Goal: Check status: Check status

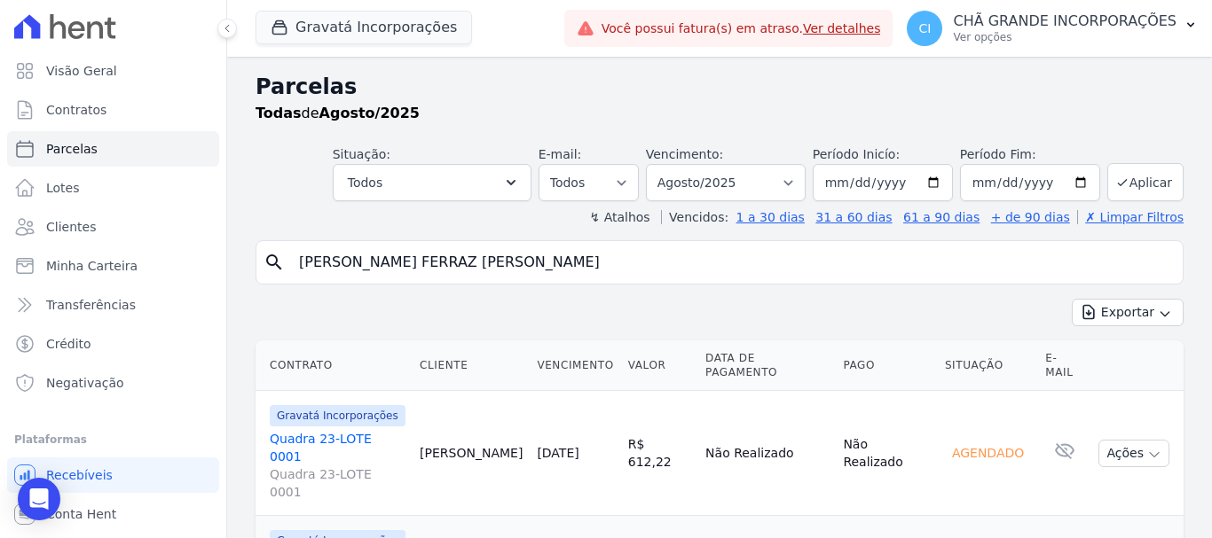
select select
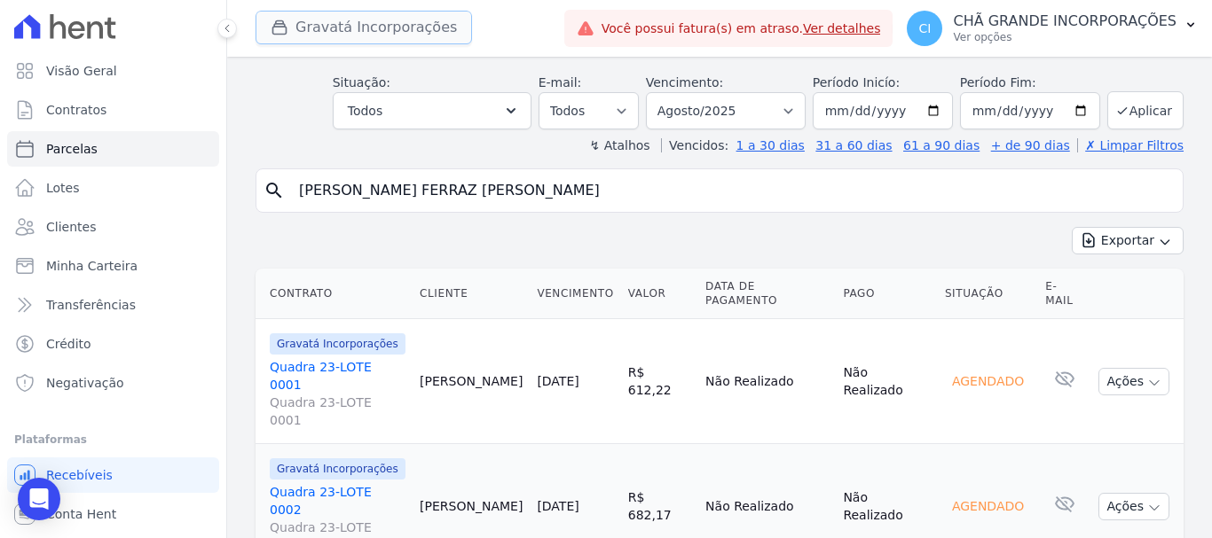
click at [323, 27] on button "Gravatá Incorporações" at bounding box center [363, 28] width 216 height 34
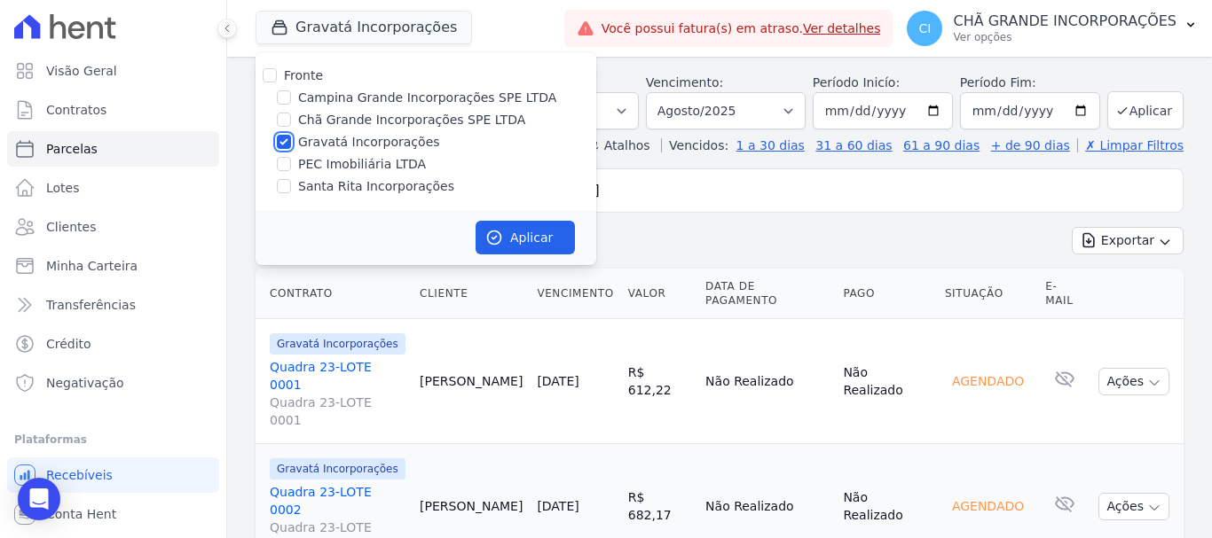
click at [287, 144] on input "Gravatá Incorporações" at bounding box center [284, 142] width 14 height 14
checkbox input "false"
click at [282, 102] on input "Campina Grande Incorporações SPE LTDA" at bounding box center [284, 97] width 14 height 14
checkbox input "true"
click at [520, 235] on button "Aplicar" at bounding box center [524, 238] width 99 height 34
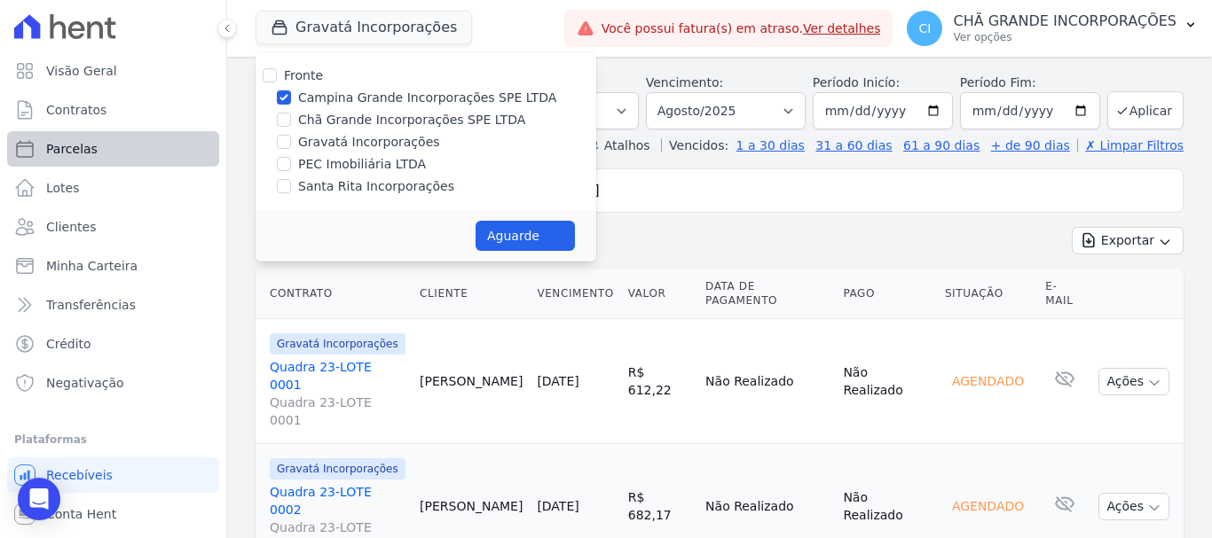
select select
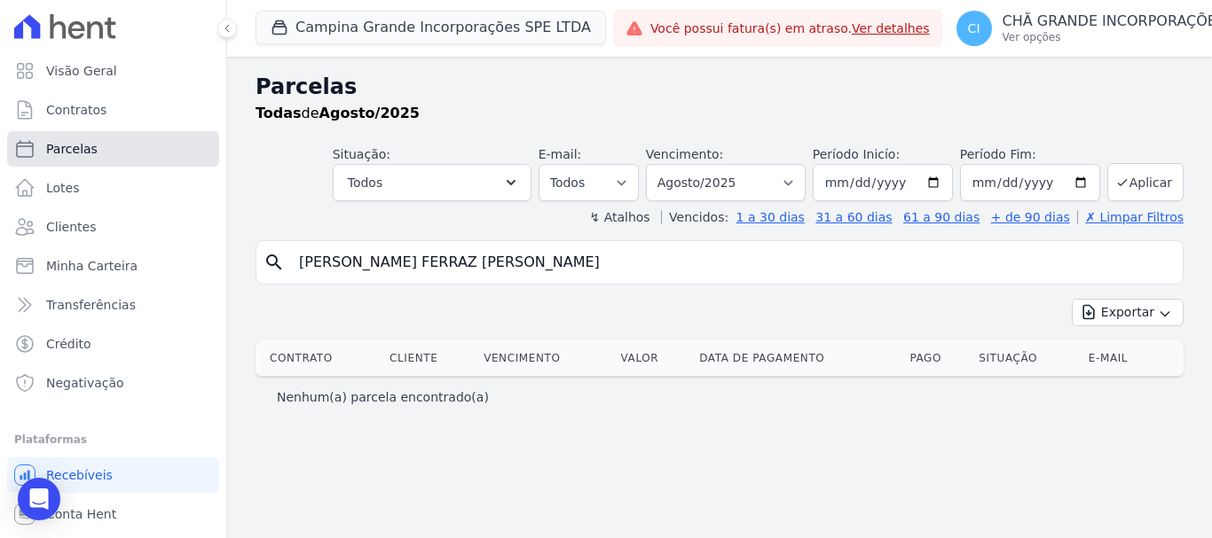
click at [74, 155] on span "Parcelas" at bounding box center [71, 149] width 51 height 18
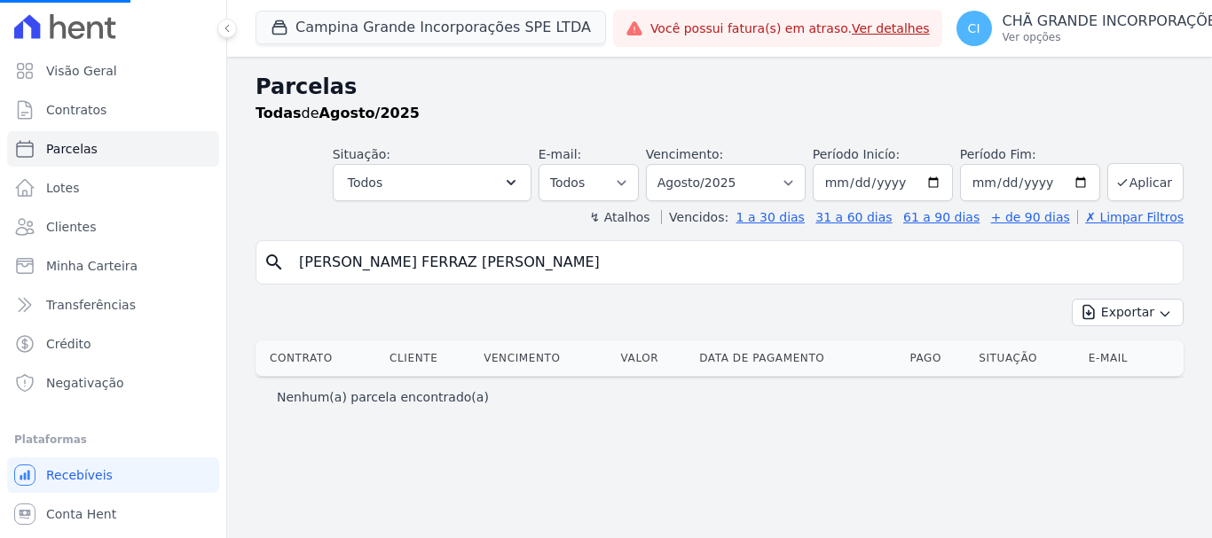
select select
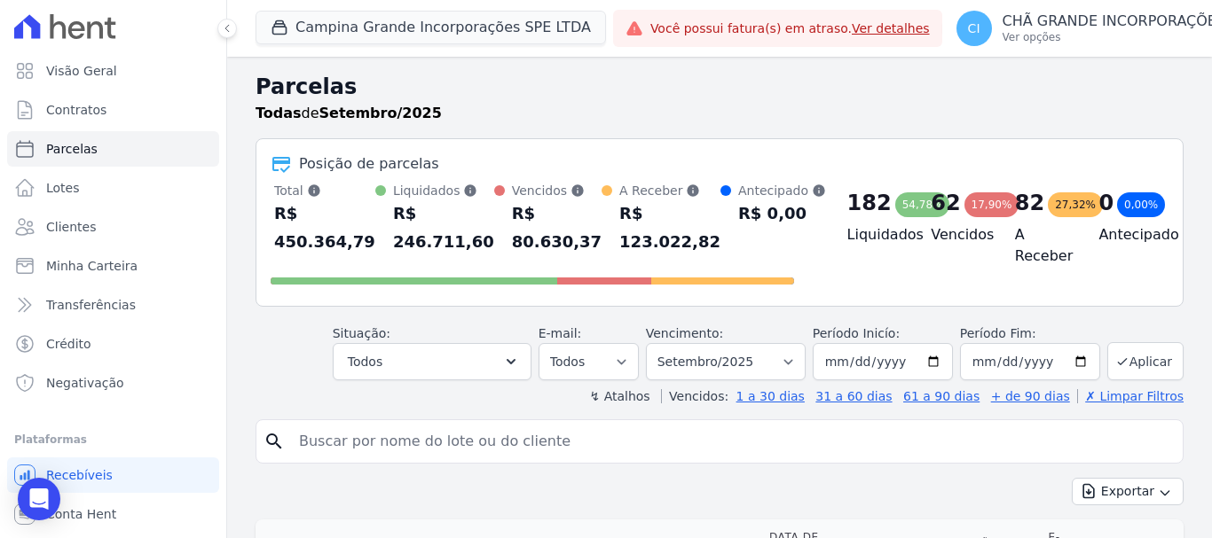
click at [416, 445] on input "search" at bounding box center [731, 441] width 887 height 35
paste input "[PERSON_NAME] [PERSON_NAME]"
type input "[PERSON_NAME] [PERSON_NAME]"
select select
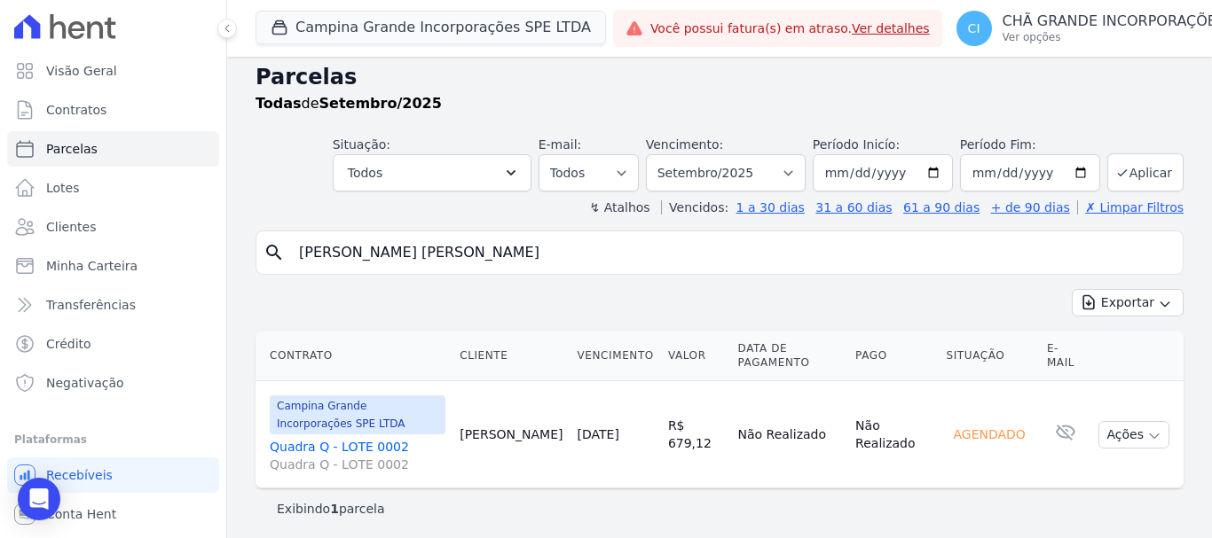
scroll to position [14, 0]
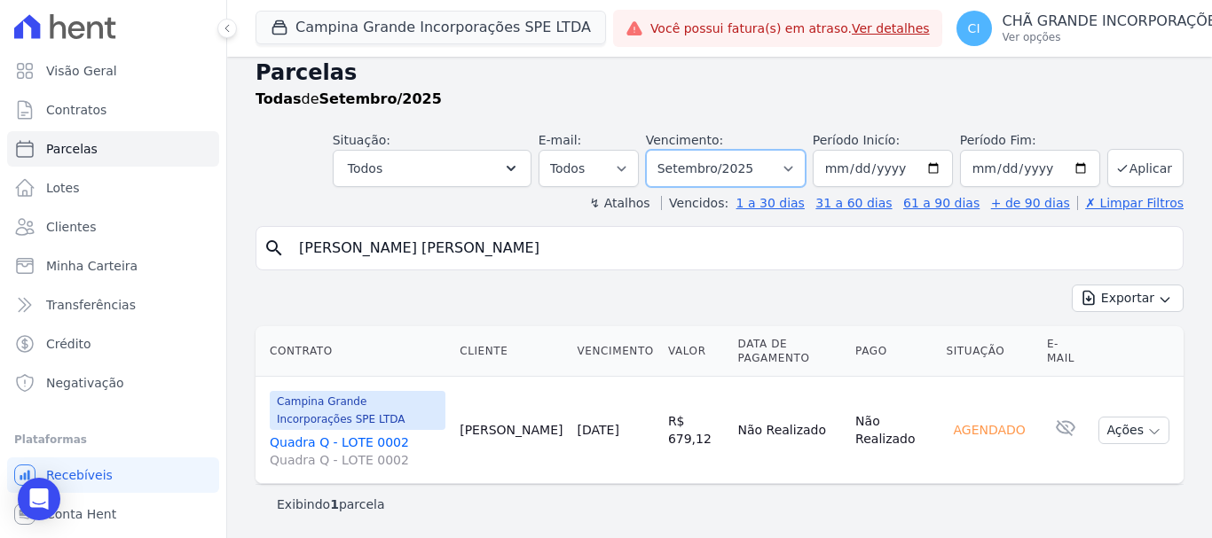
click at [793, 168] on select "Filtrar por período ──────── Todos os meses Janeiro/2023 Fevereiro/2023 Março/2…" at bounding box center [726, 168] width 160 height 37
click at [657, 150] on select "Filtrar por período ──────── Todos os meses Janeiro/2023 Fevereiro/2023 Março/2…" at bounding box center [726, 168] width 160 height 37
click at [792, 167] on select "Filtrar por período ──────── Todos os meses Janeiro/2023 Fevereiro/2023 Março/2…" at bounding box center [726, 168] width 160 height 37
select select "10/2025"
click at [657, 150] on select "Filtrar por período ──────── Todos os meses Janeiro/2023 Fevereiro/2023 Março/2…" at bounding box center [726, 168] width 160 height 37
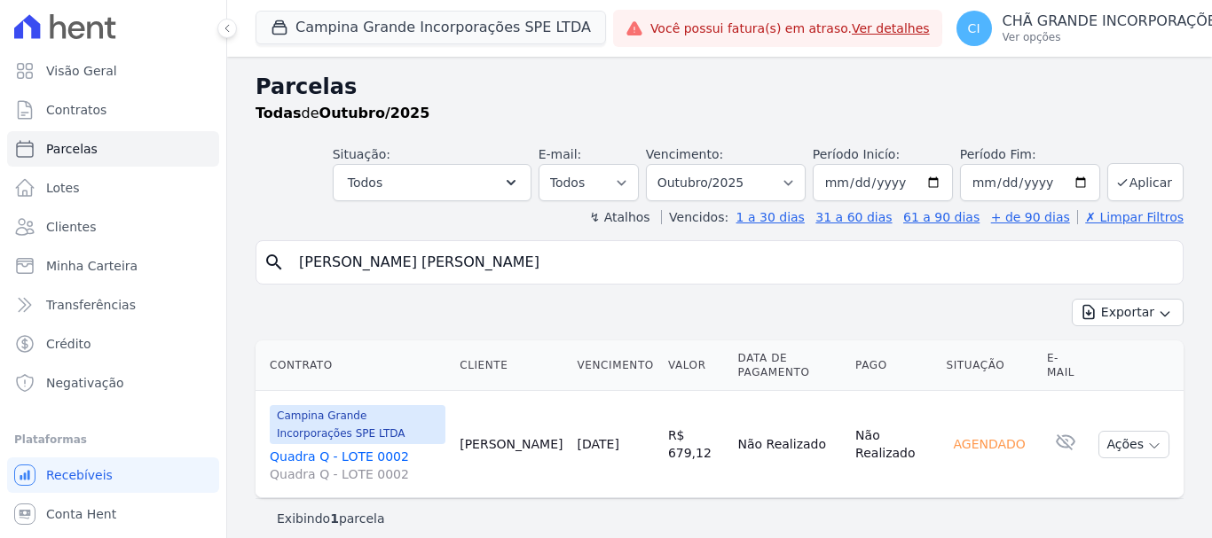
select select
click at [796, 178] on select "Filtrar por período ──────── Todos os meses Janeiro/2023 Fevereiro/2023 Março/2…" at bounding box center [726, 182] width 160 height 37
select select "09/2025"
click at [657, 164] on select "Filtrar por período ──────── Todos os meses Janeiro/2023 Fevereiro/2023 Março/2…" at bounding box center [726, 182] width 160 height 37
select select
